Goal: Information Seeking & Learning: Check status

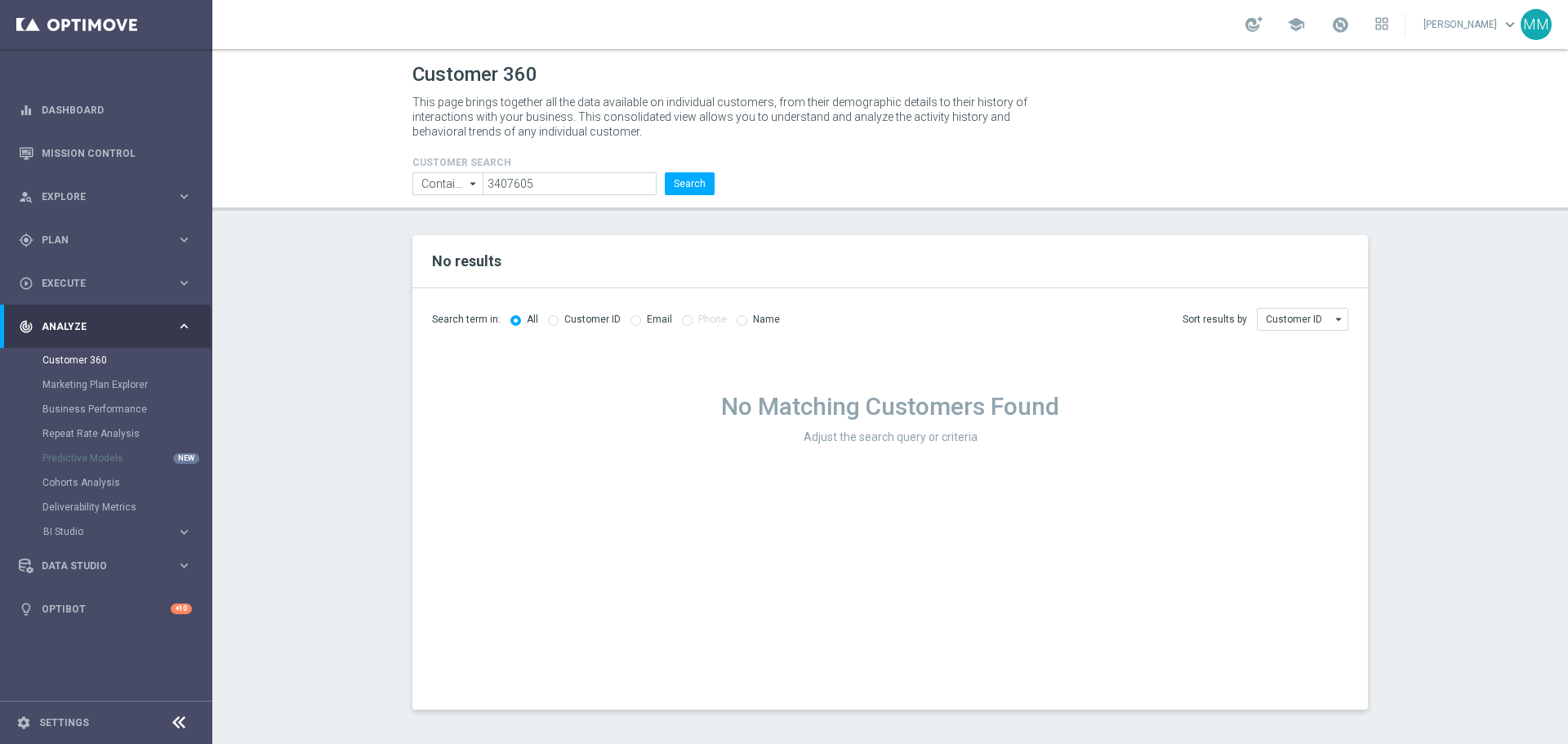
click at [610, 186] on input "3407605" at bounding box center [570, 183] width 174 height 23
click at [700, 183] on button "Search" at bounding box center [689, 183] width 50 height 23
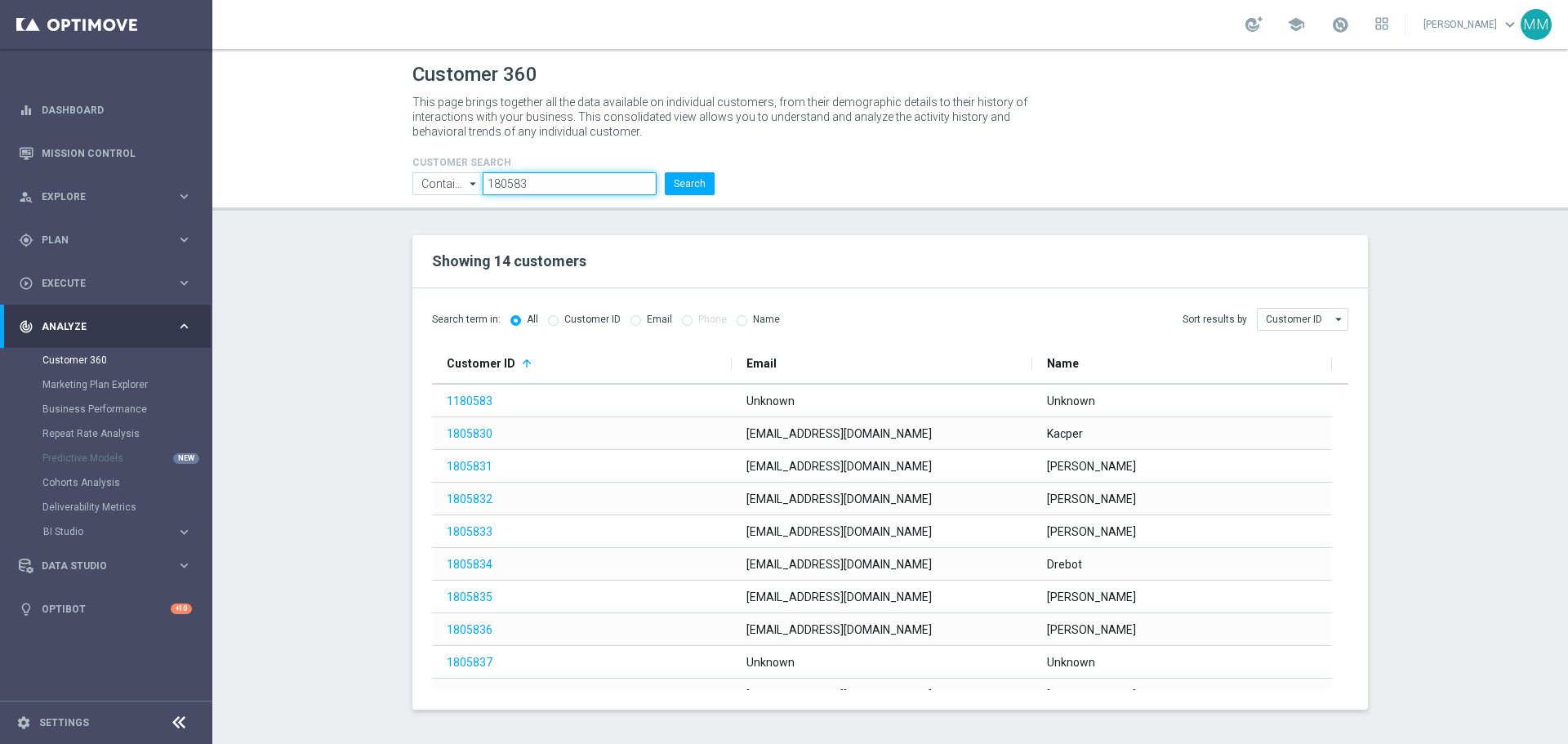
click at [587, 187] on input "180583" at bounding box center [570, 183] width 174 height 23
paste input "210584"
type input "1210584"
click at [682, 184] on button "Search" at bounding box center [689, 183] width 50 height 23
